Goal: Transaction & Acquisition: Purchase product/service

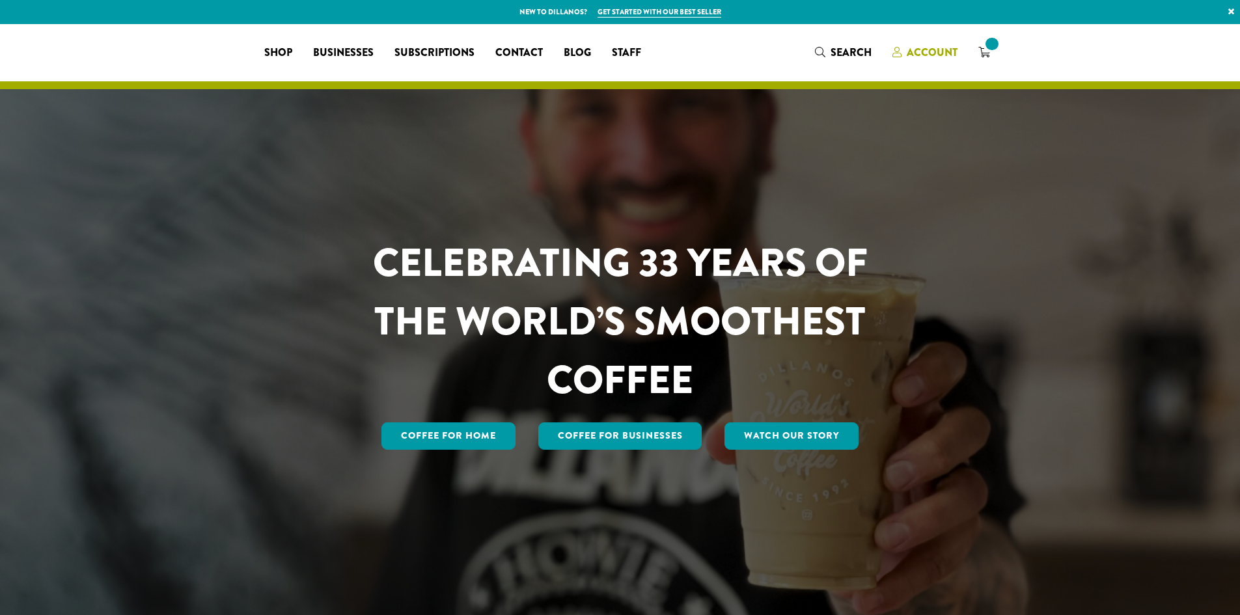
click at [948, 56] on span "Account" at bounding box center [931, 52] width 51 height 15
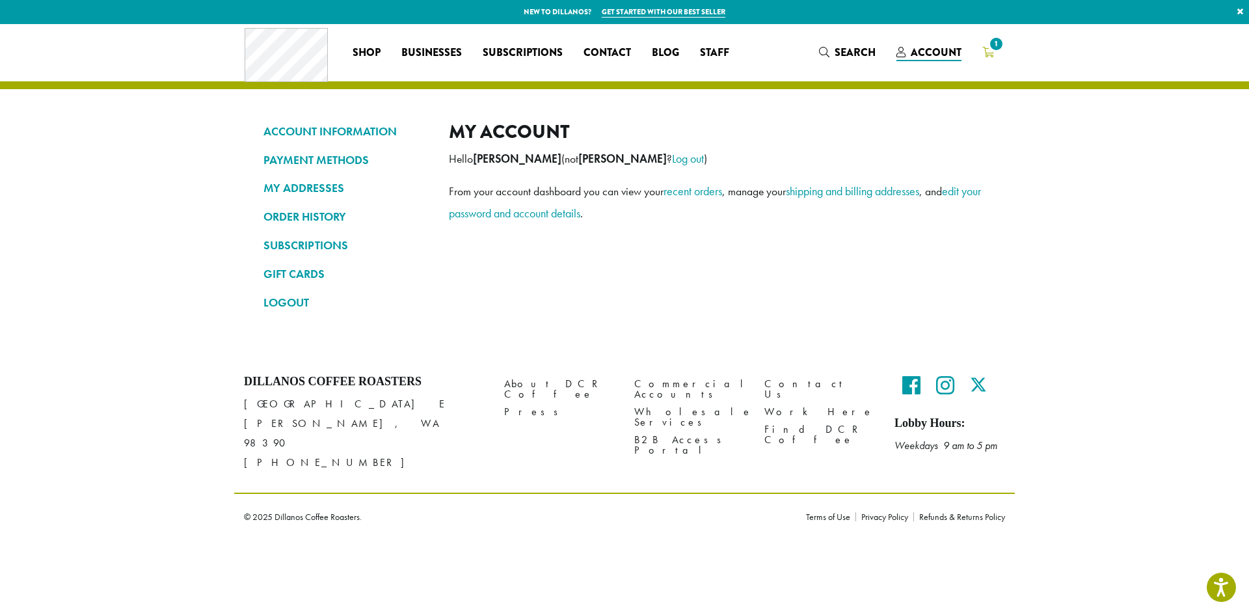
click at [993, 46] on span "1" at bounding box center [997, 44] width 18 height 18
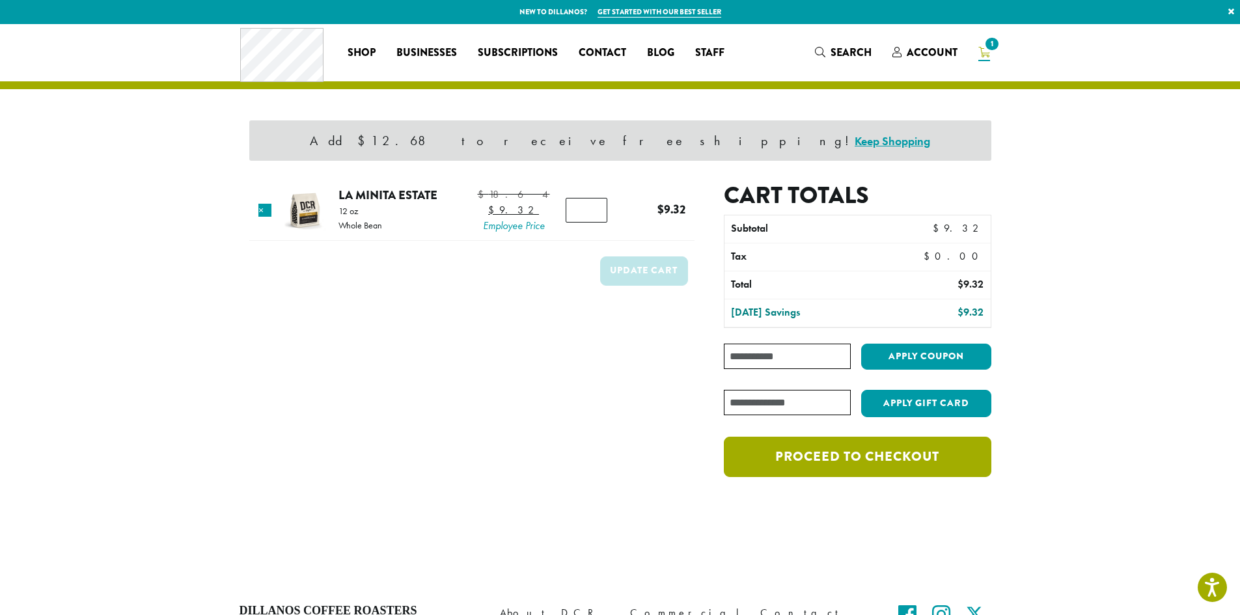
click at [869, 463] on link "Proceed to checkout" at bounding box center [857, 457] width 267 height 40
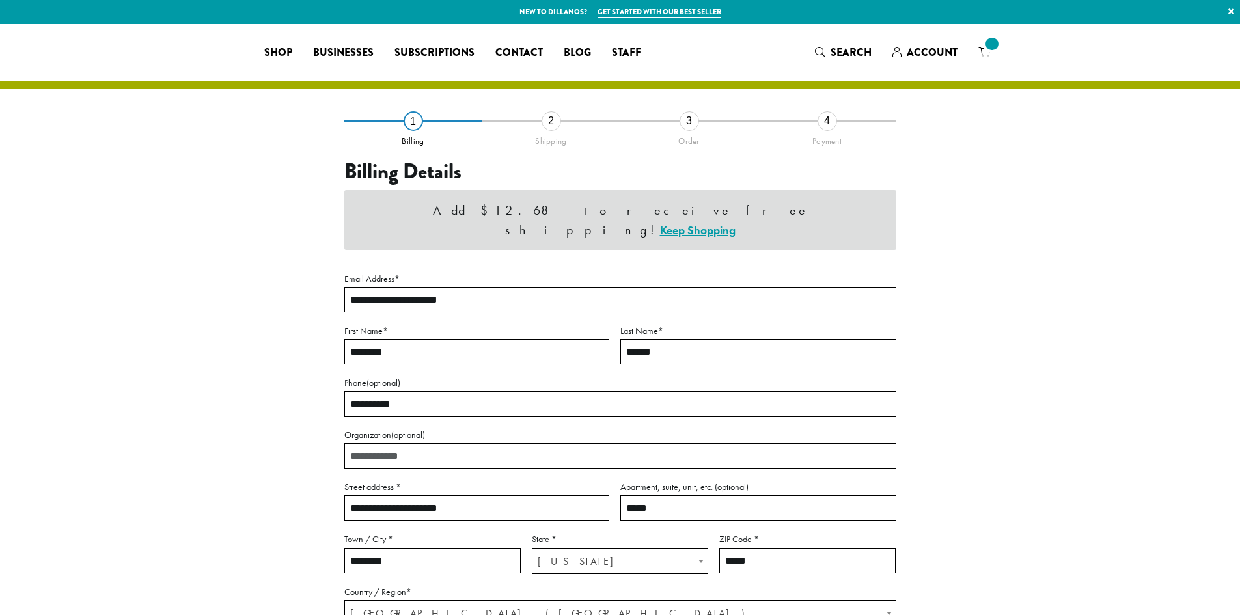
select select "**"
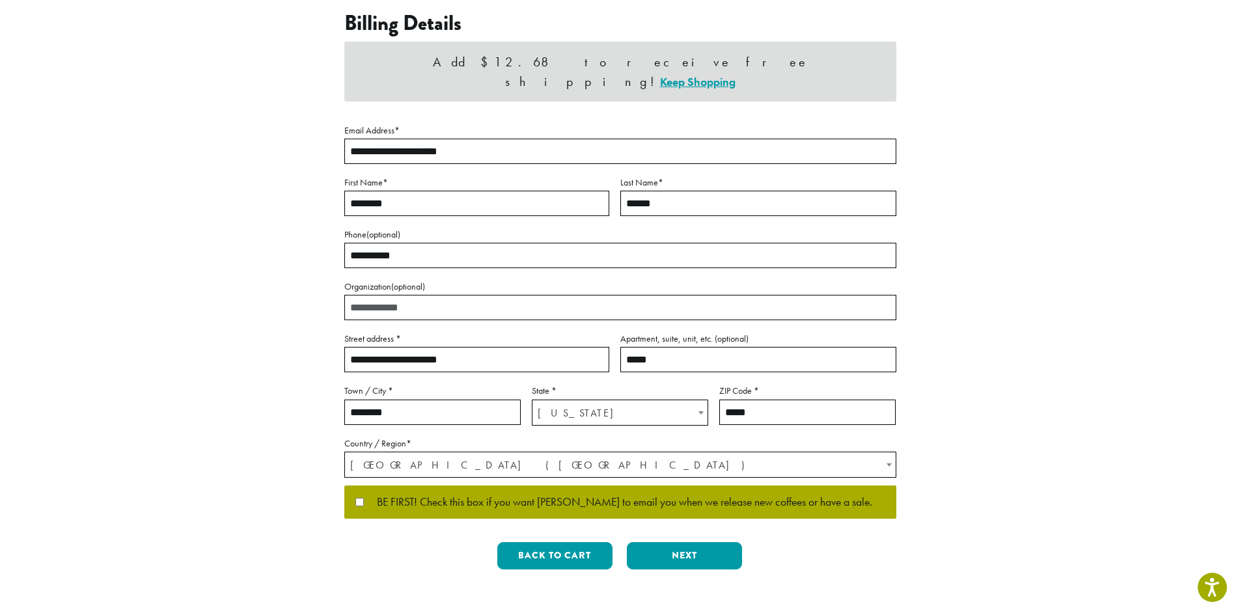
scroll to position [292, 0]
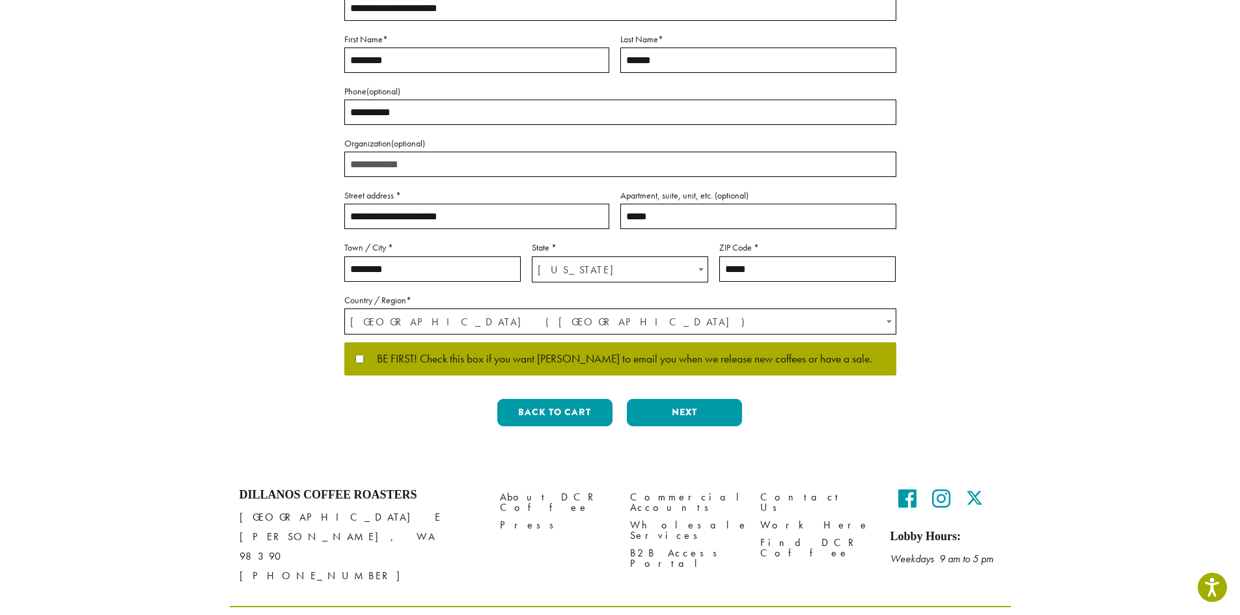
click at [410, 152] on input "Organization (optional)" at bounding box center [620, 164] width 552 height 25
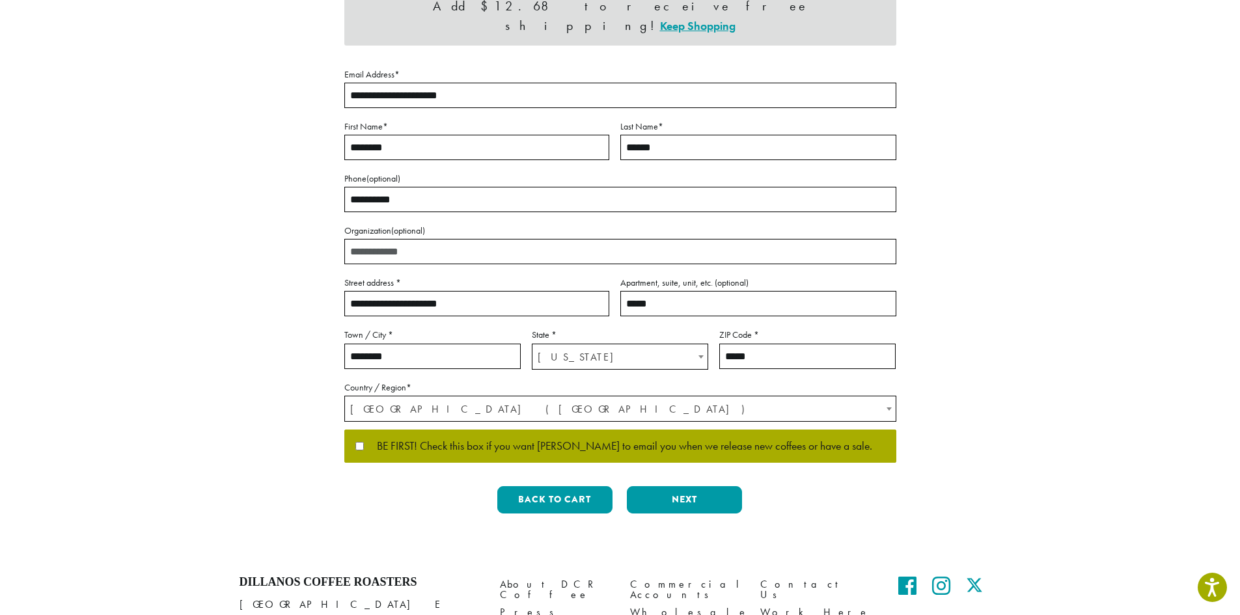
scroll to position [226, 0]
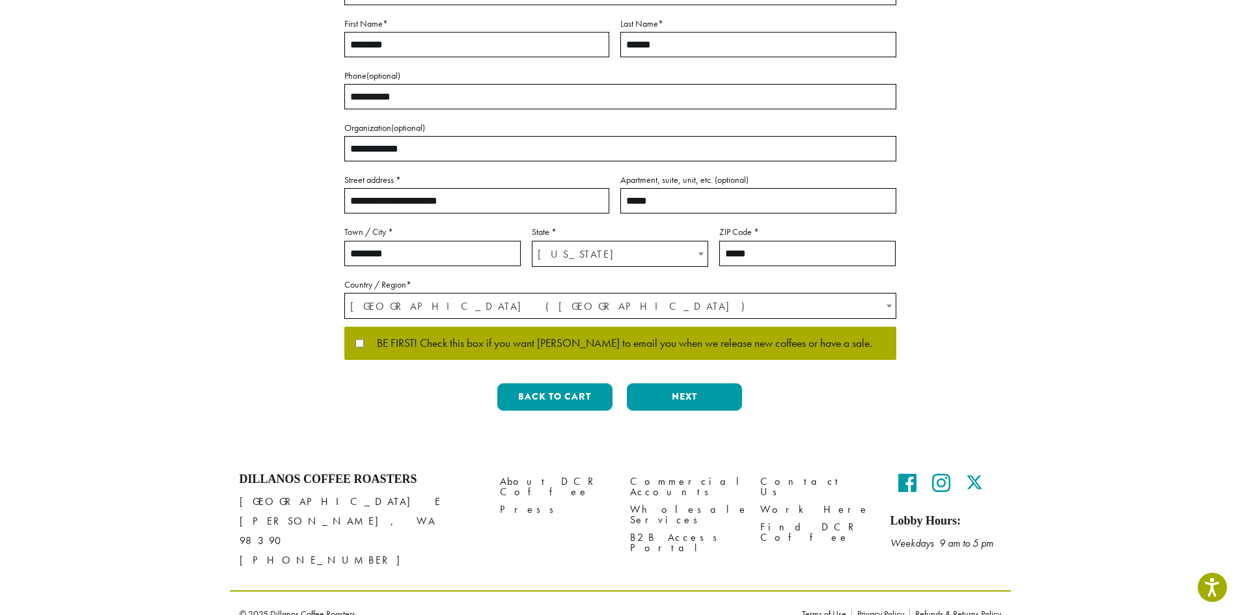
type input "**********"
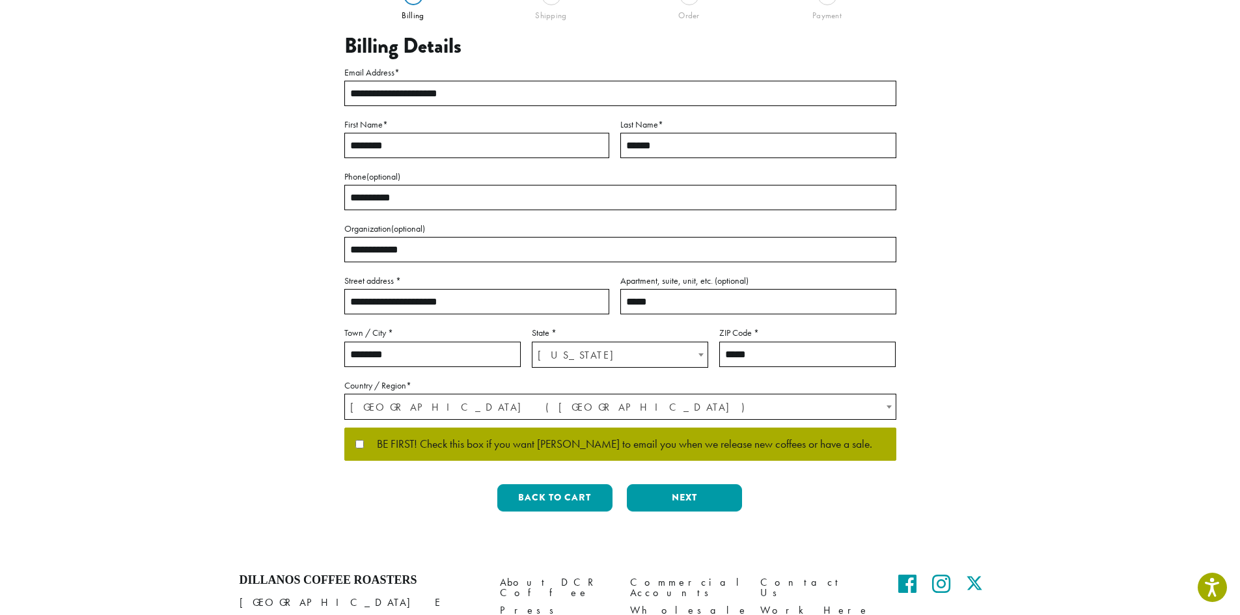
scroll to position [96, 0]
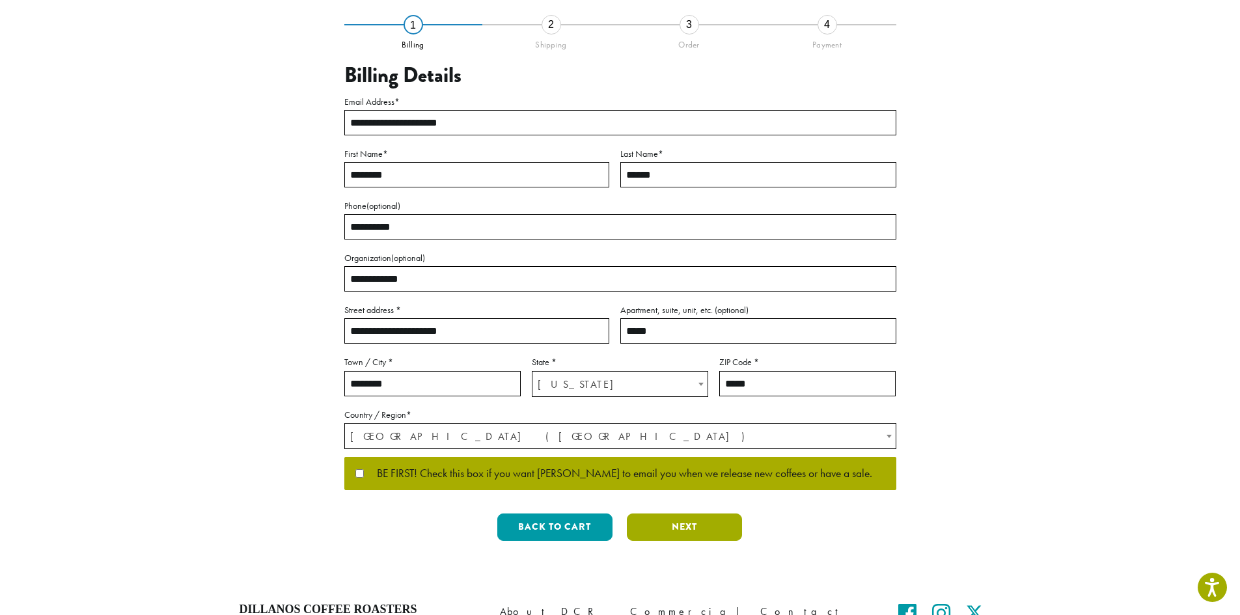
click at [692, 524] on button "Next" at bounding box center [684, 526] width 115 height 27
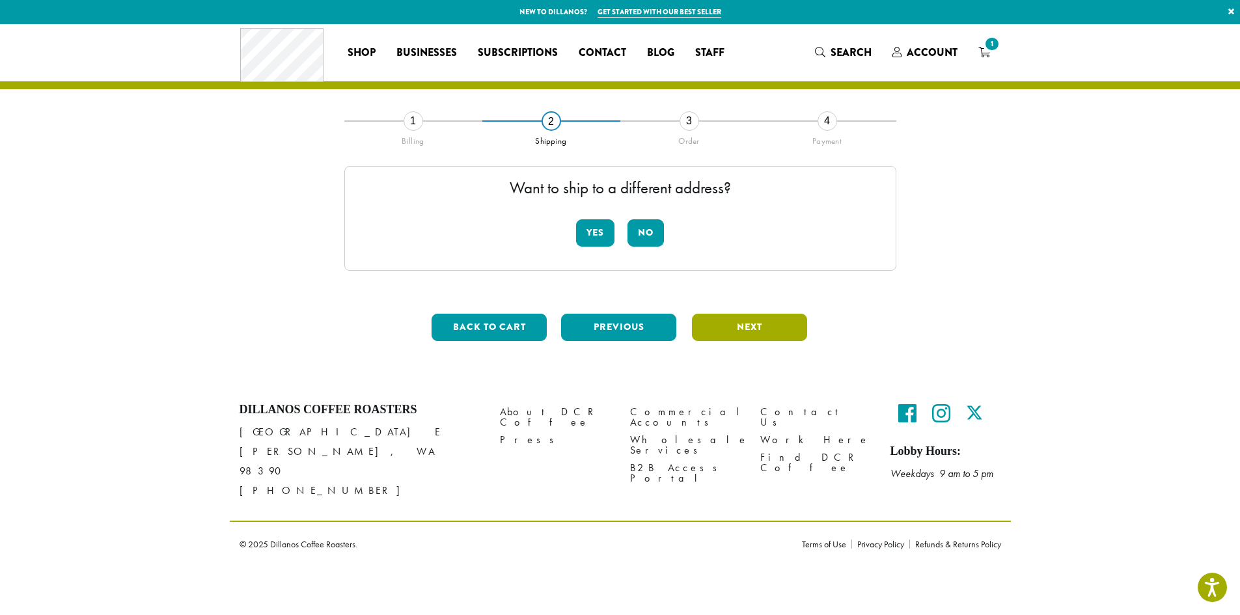
scroll to position [0, 0]
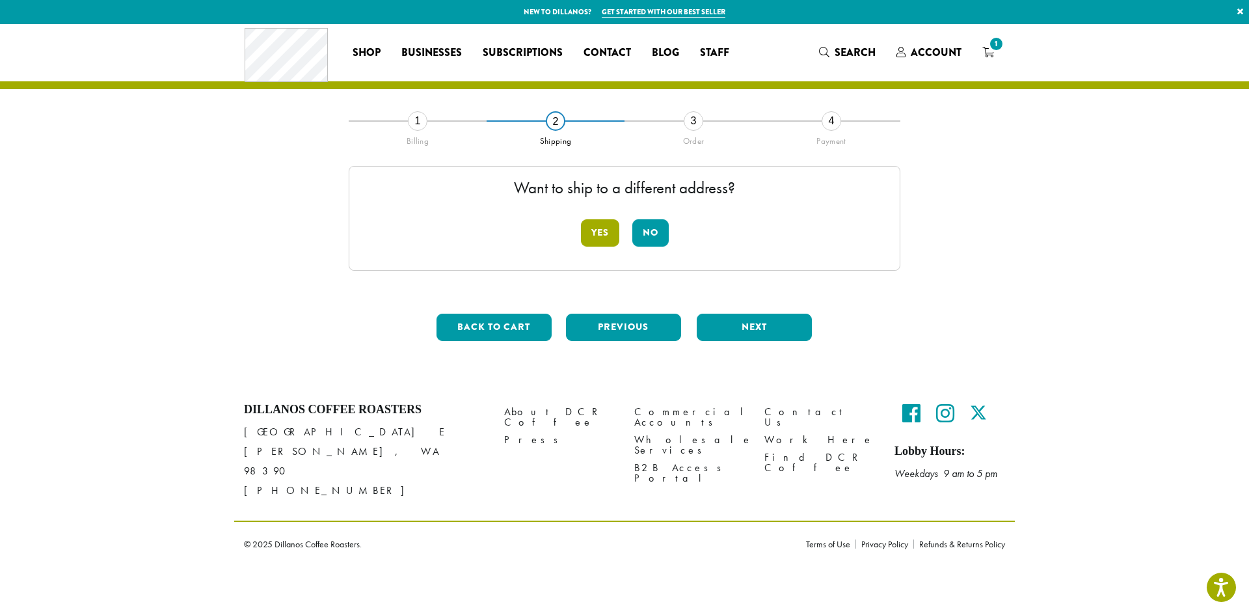
click at [608, 238] on button "Yes" at bounding box center [600, 232] width 38 height 27
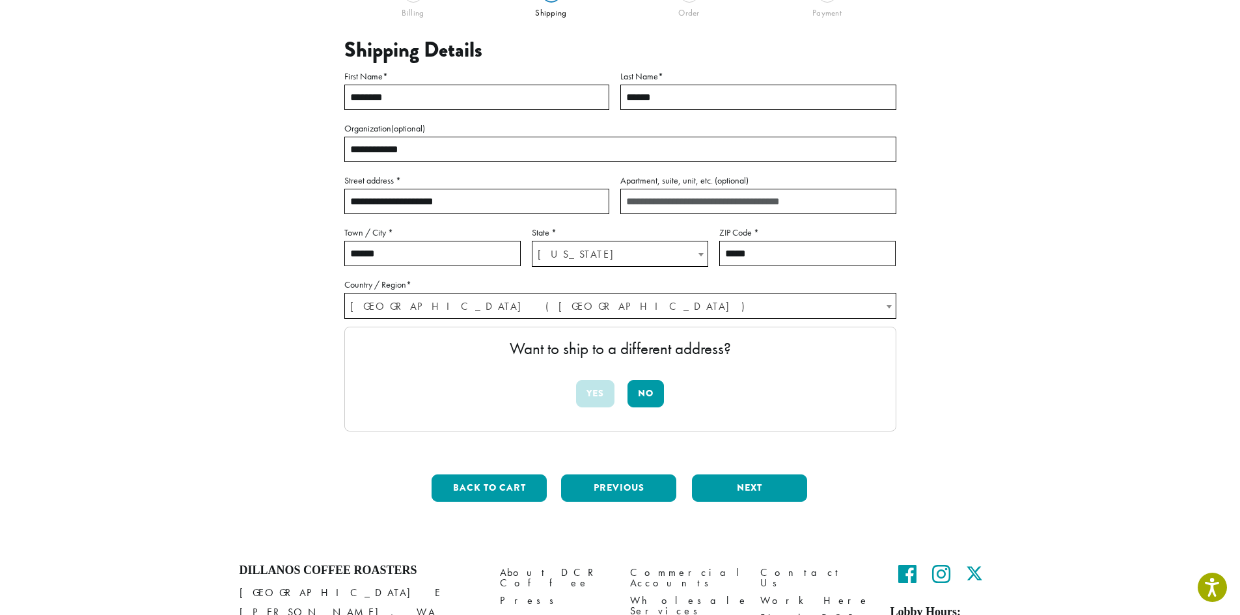
scroll to position [130, 0]
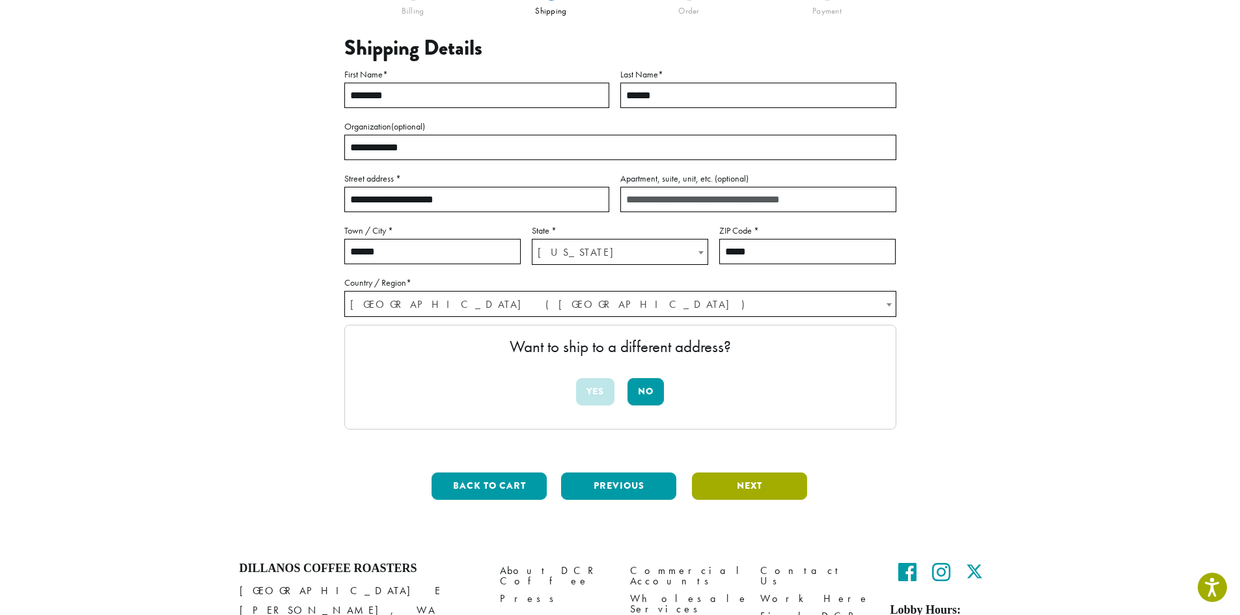
click at [744, 494] on button "Next" at bounding box center [749, 485] width 115 height 27
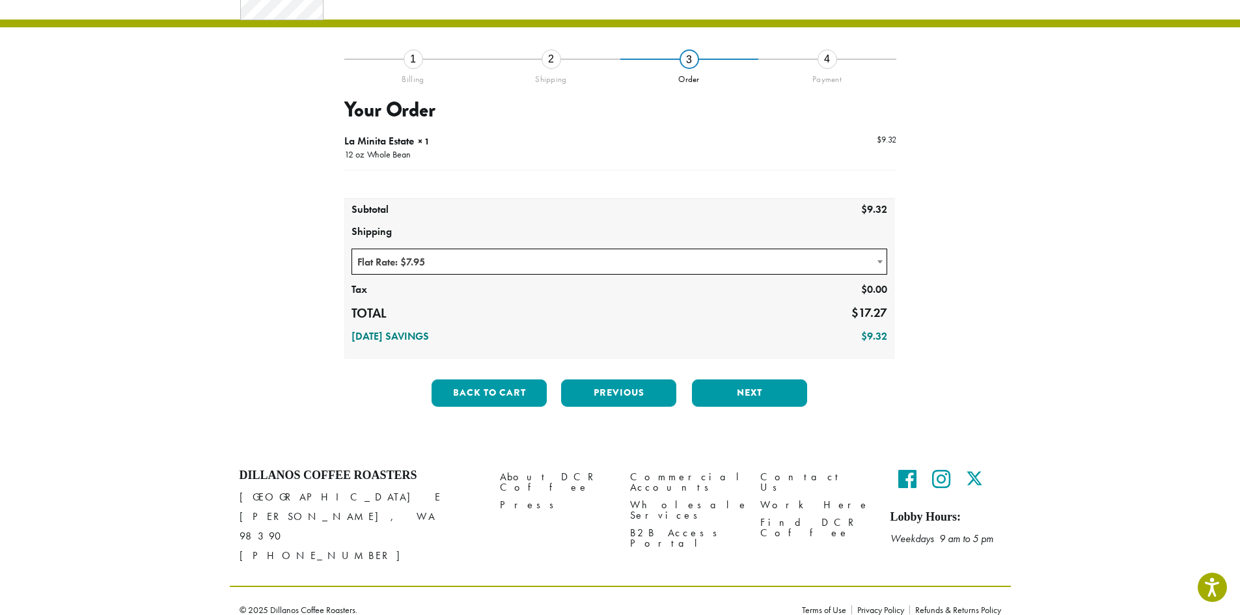
click at [530, 267] on span "Flat Rate: $7.95" at bounding box center [619, 261] width 535 height 25
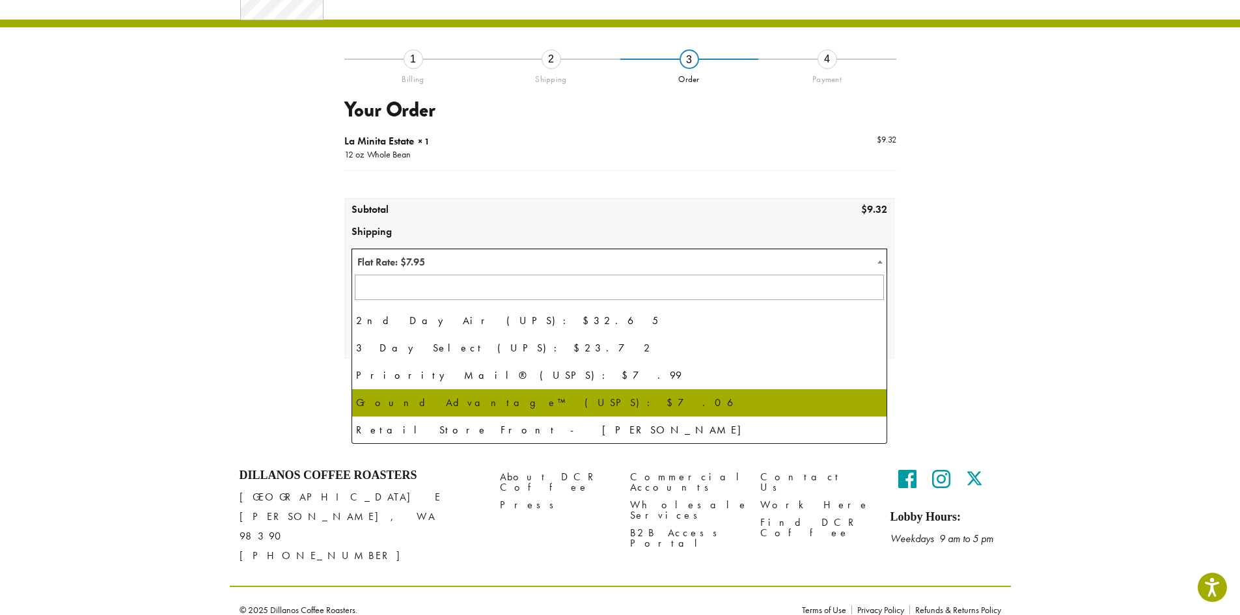
scroll to position [88, 0]
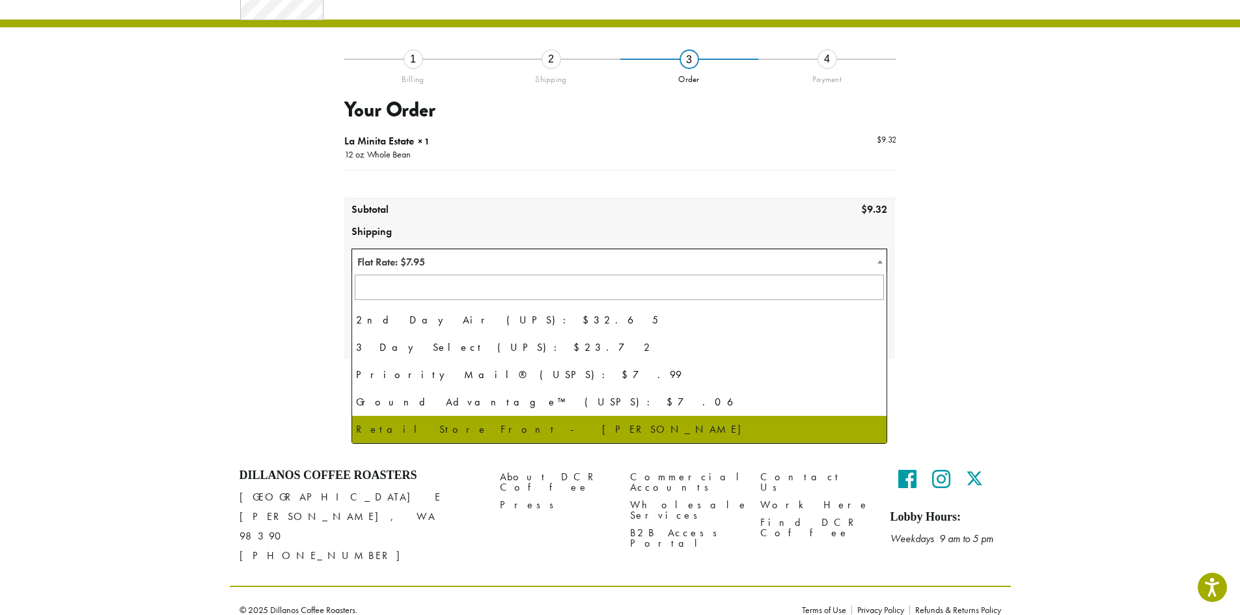
select select "**********"
